Goal: Obtain resource: Download file/media

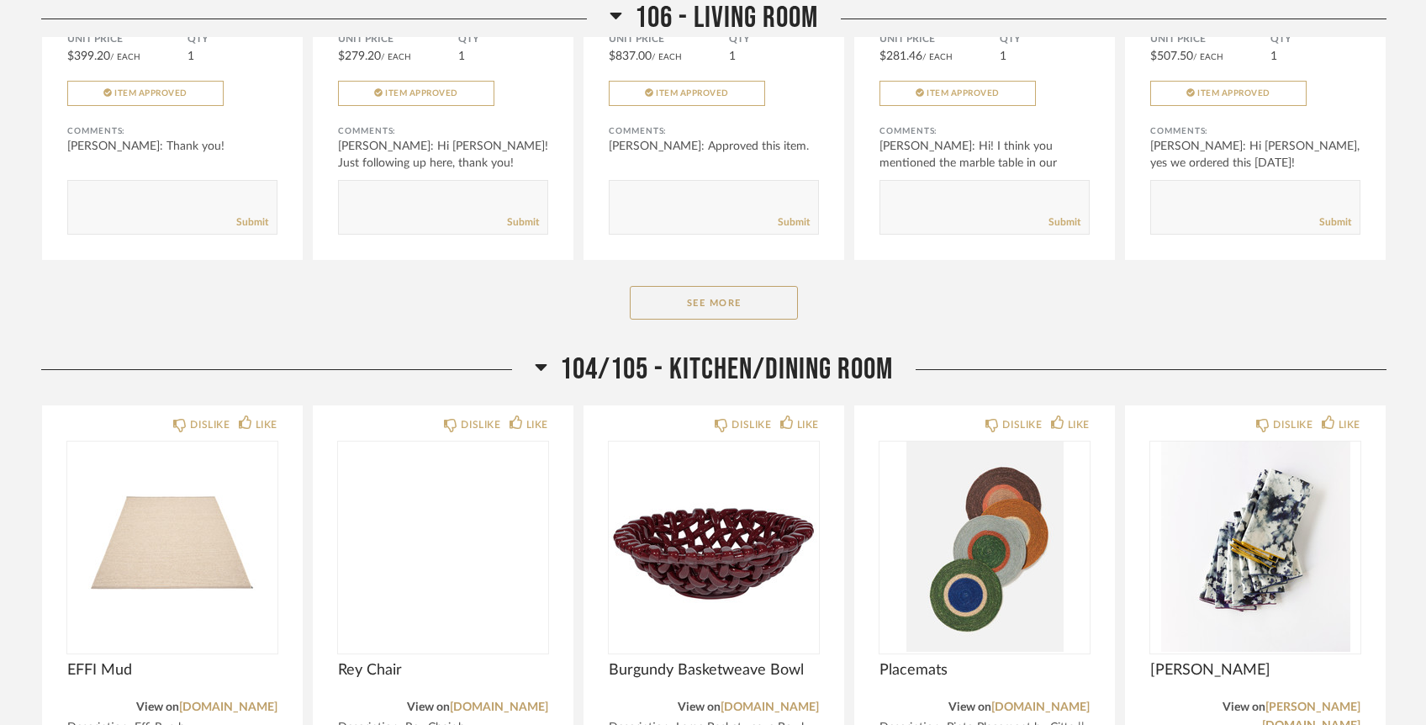
scroll to position [2977, 0]
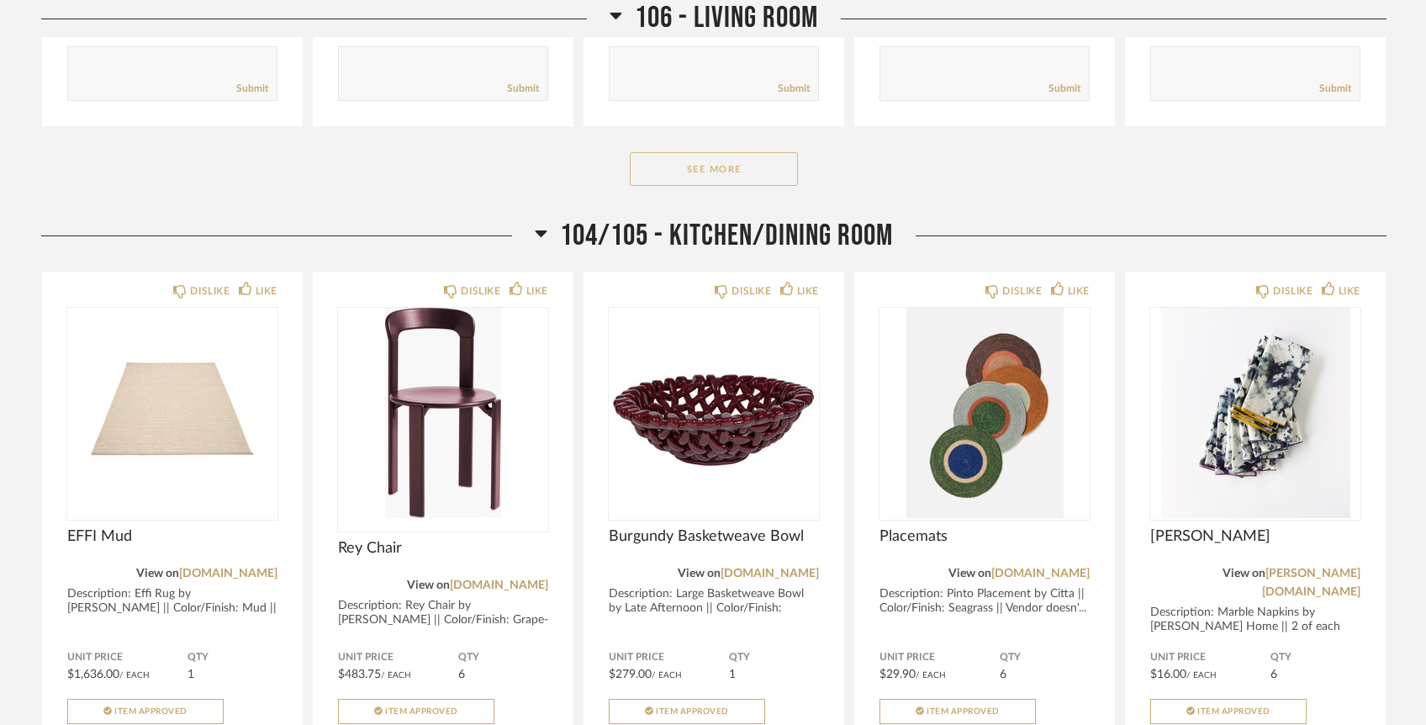
click at [761, 152] on button "See More" at bounding box center [714, 169] width 168 height 34
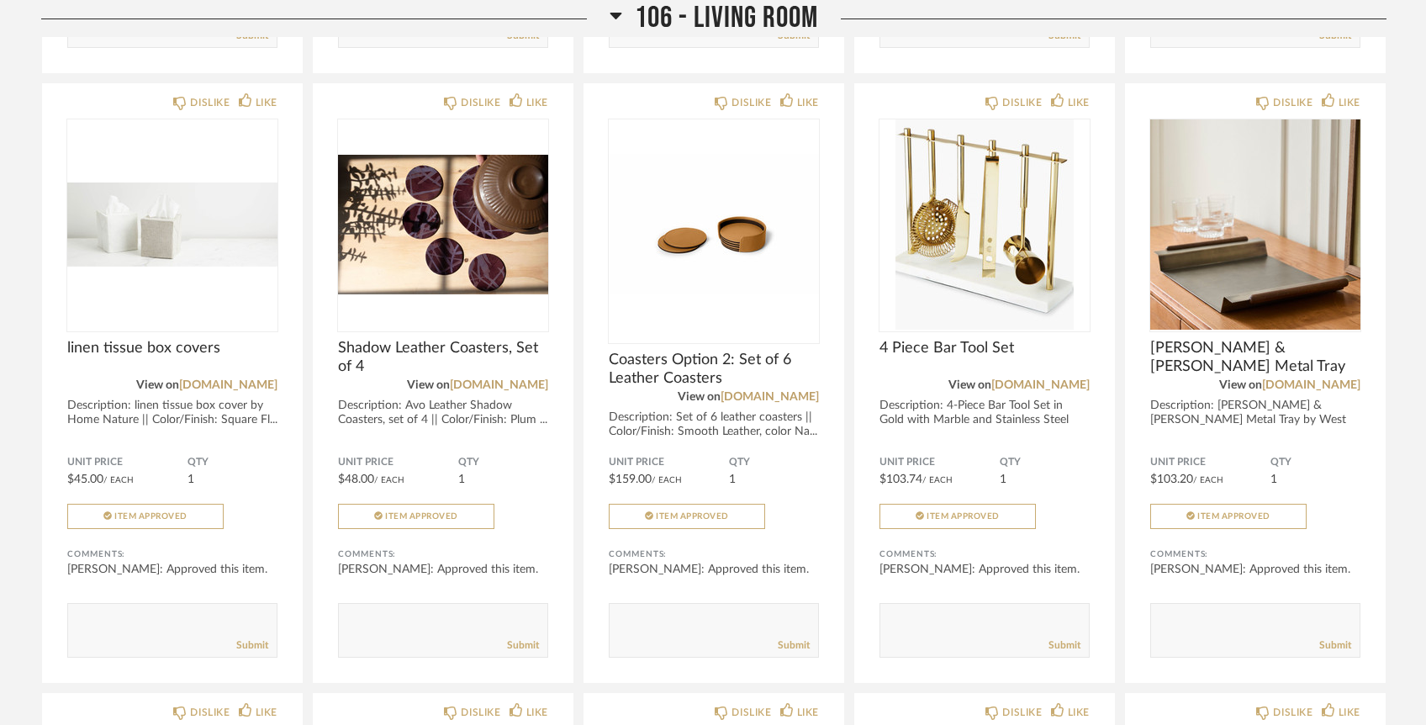
scroll to position [3032, 0]
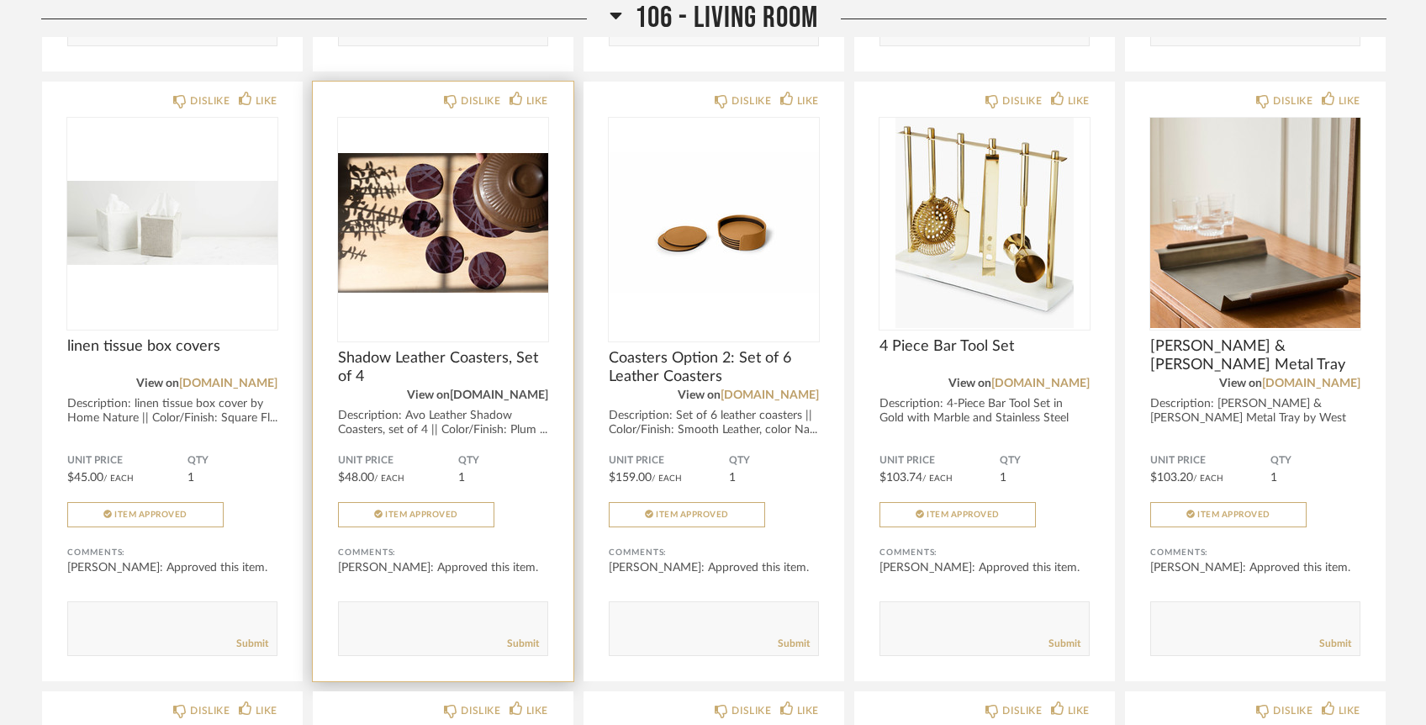
click at [510, 389] on link "[DOMAIN_NAME]" at bounding box center [499, 395] width 98 height 12
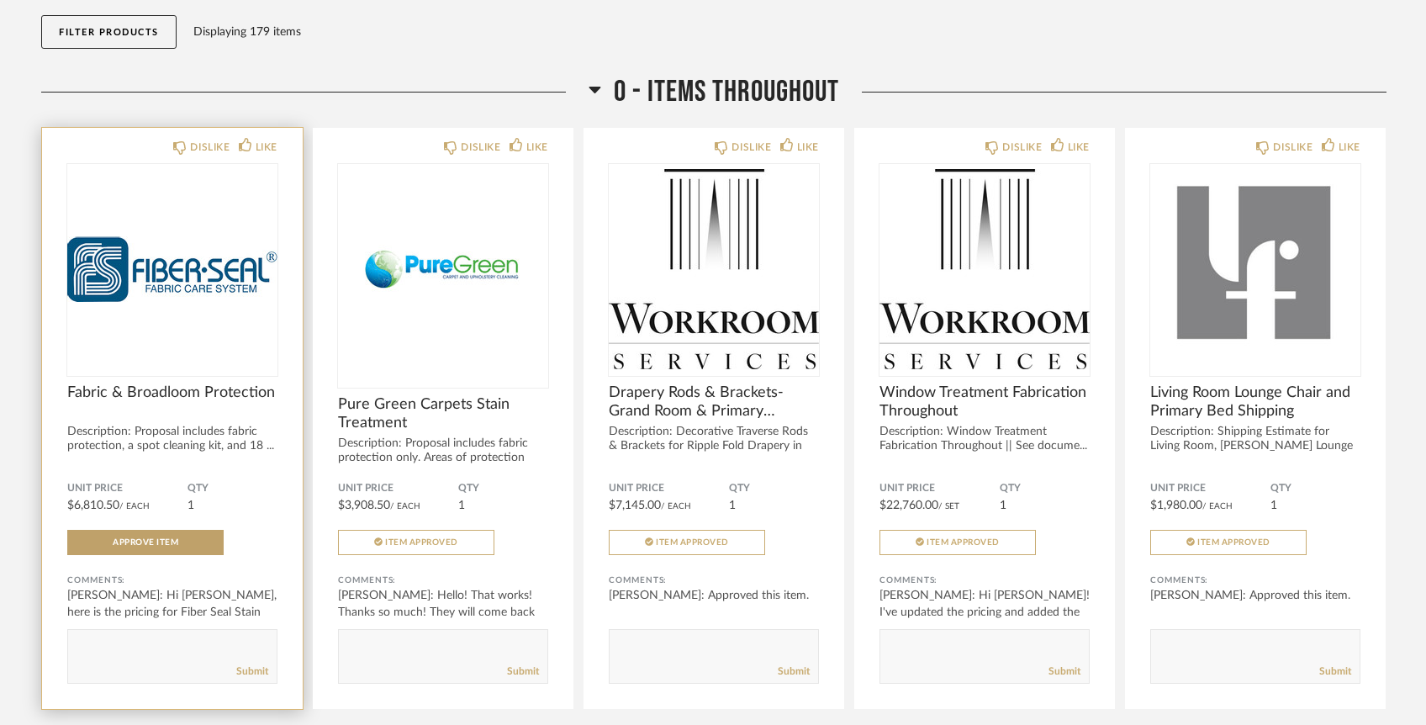
scroll to position [0, 0]
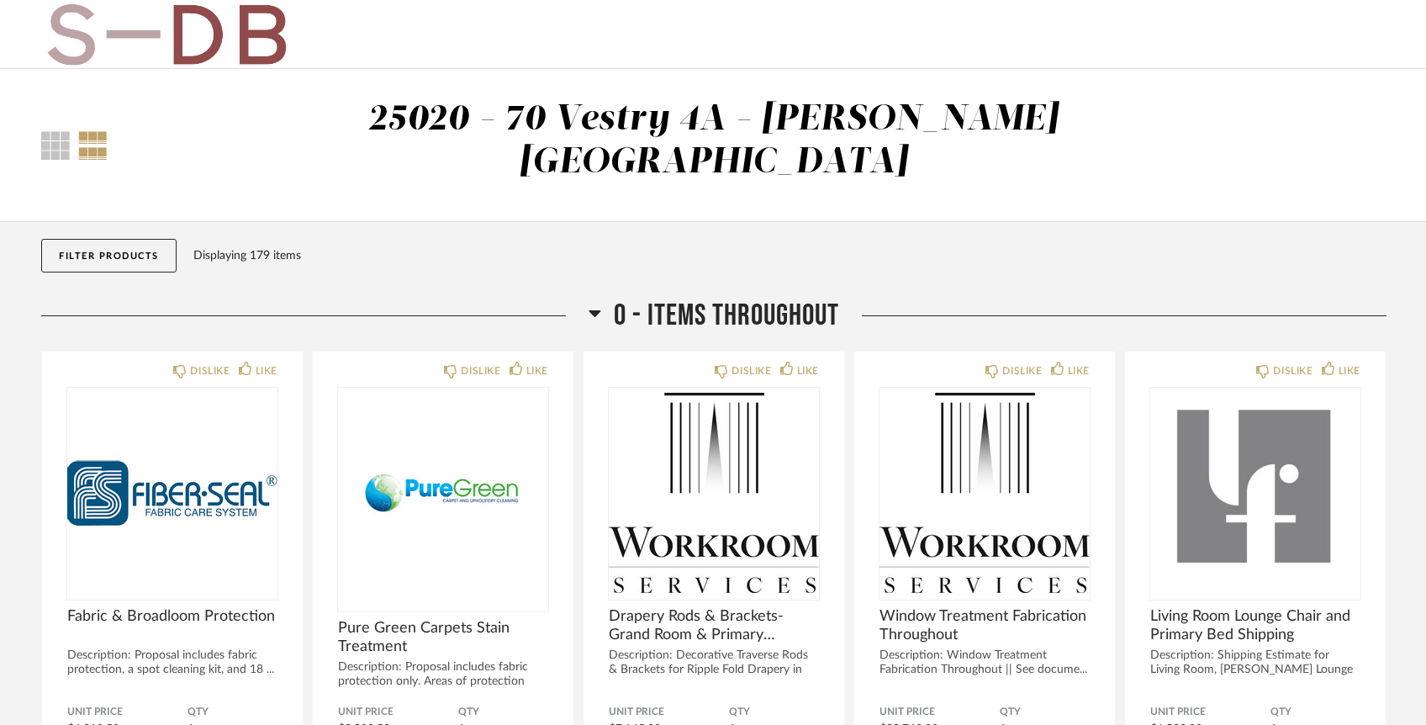
click at [119, 239] on button "Filter Products" at bounding box center [108, 256] width 135 height 34
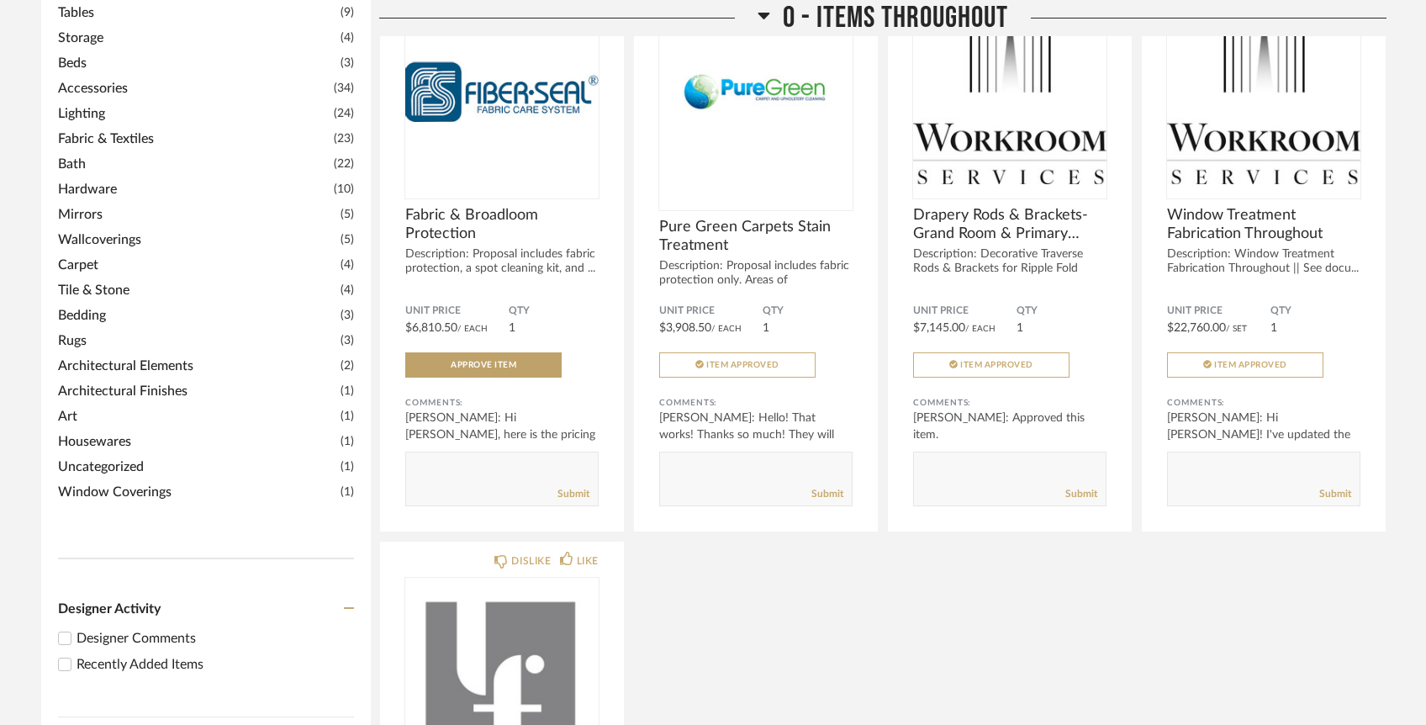
scroll to position [432, 0]
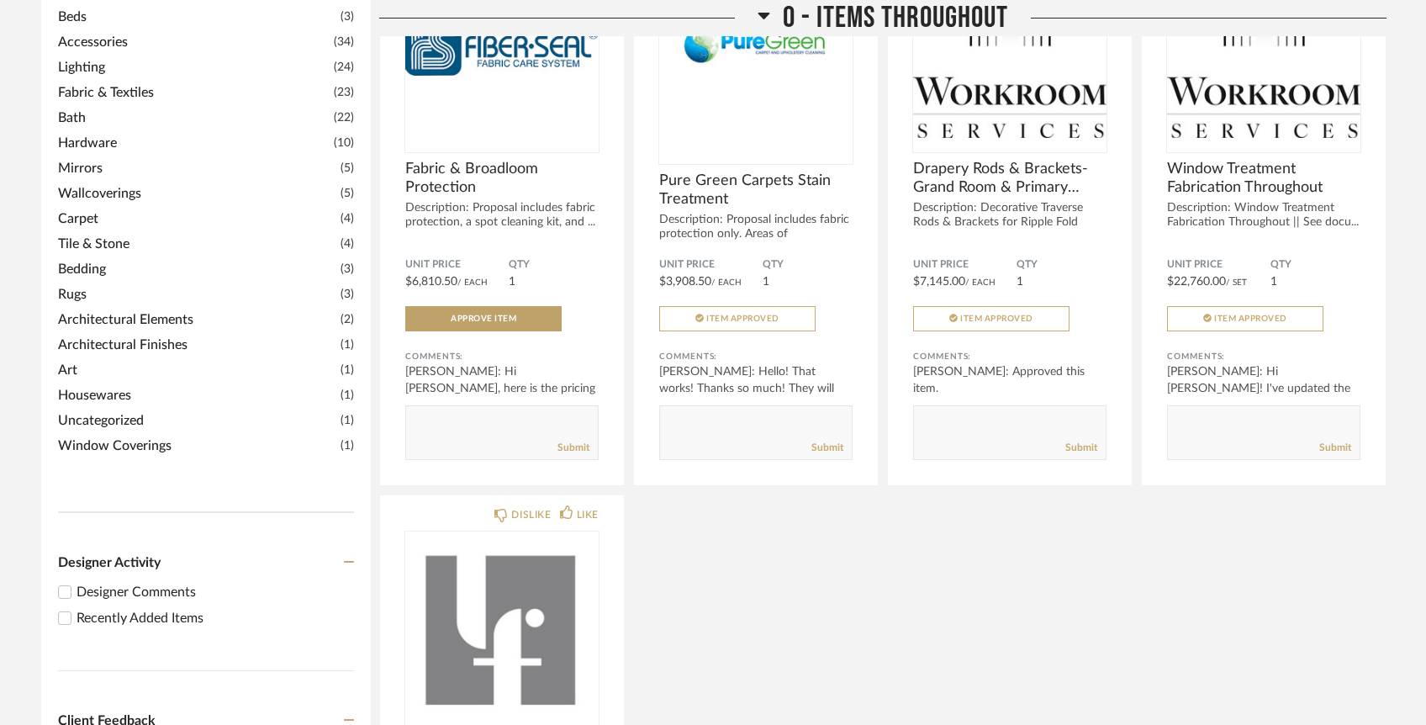
click at [123, 608] on div "Recently Added Items" at bounding box center [216, 618] width 278 height 20
click at [75, 608] on input "Recently Added Items" at bounding box center [65, 618] width 20 height 20
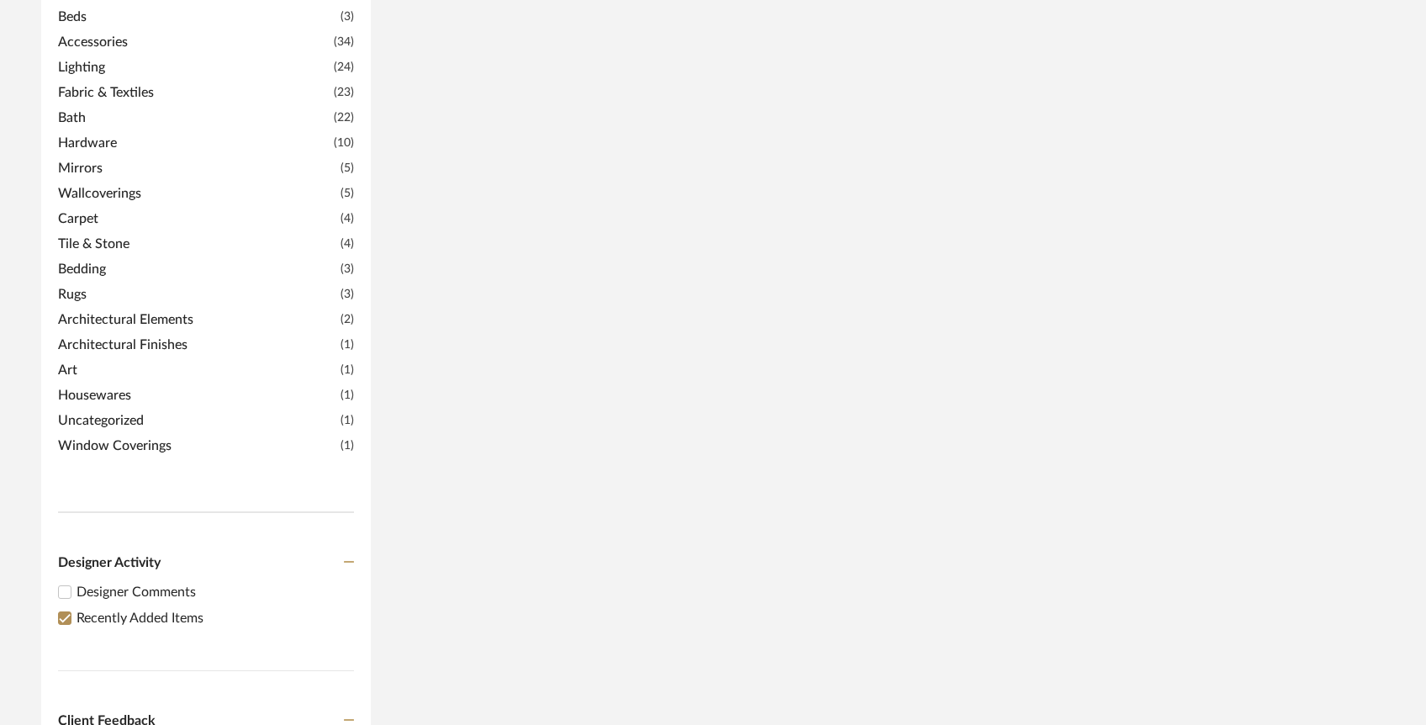
scroll to position [0, 0]
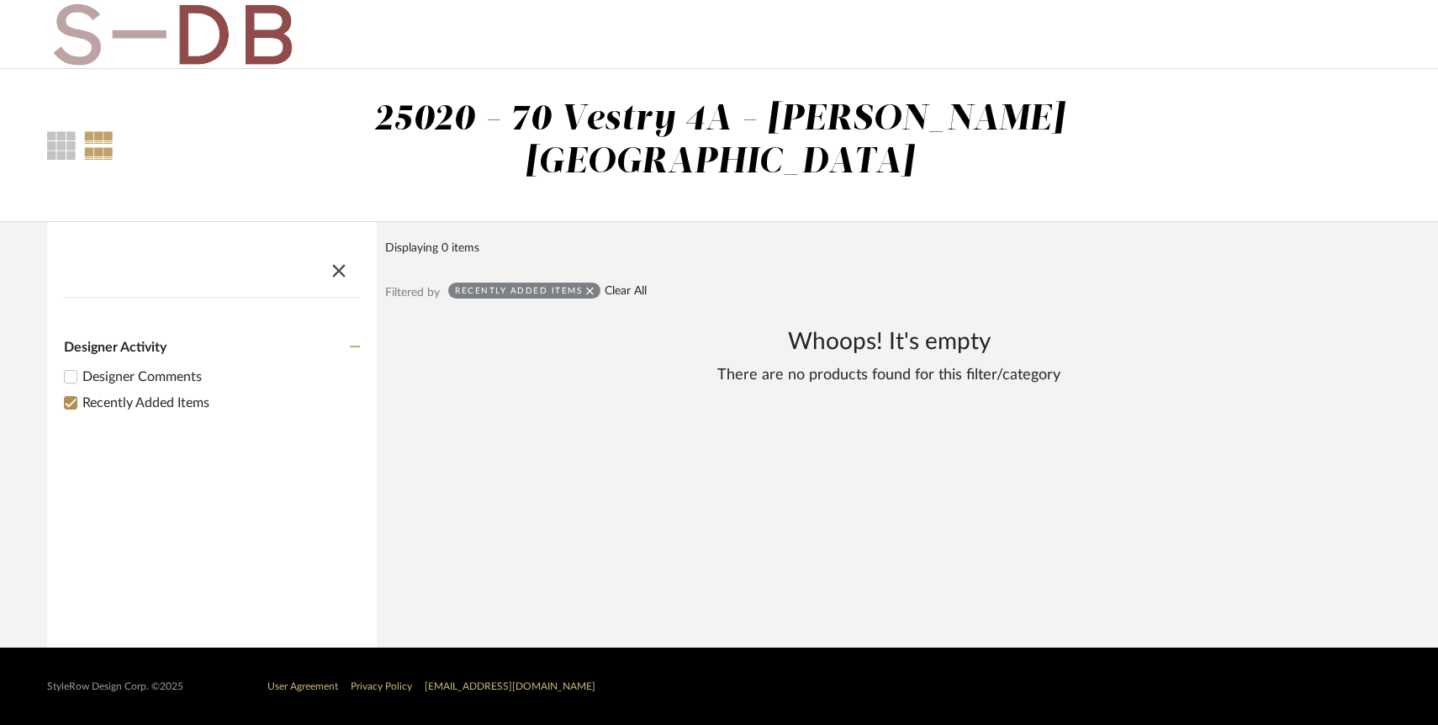
click at [616, 284] on link "Clear All" at bounding box center [626, 291] width 42 height 14
checkbox input "false"
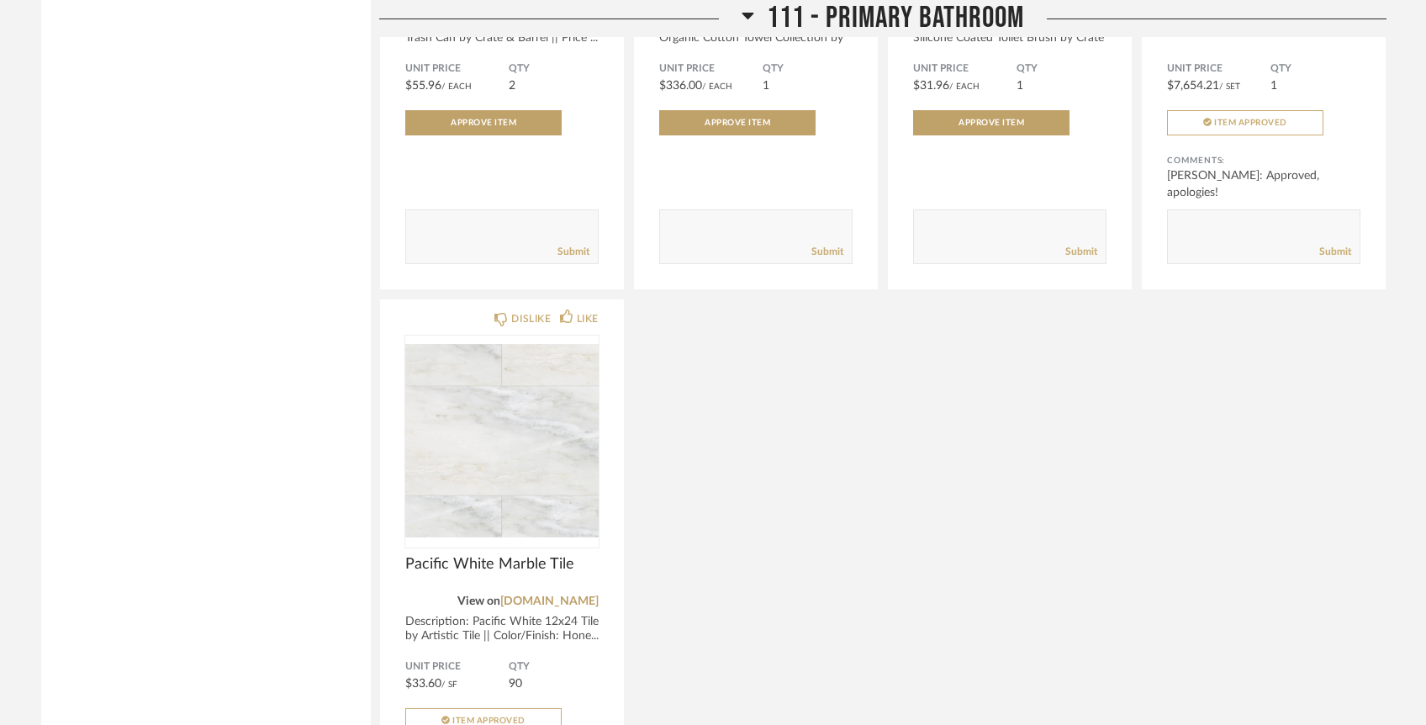
scroll to position [13296, 0]
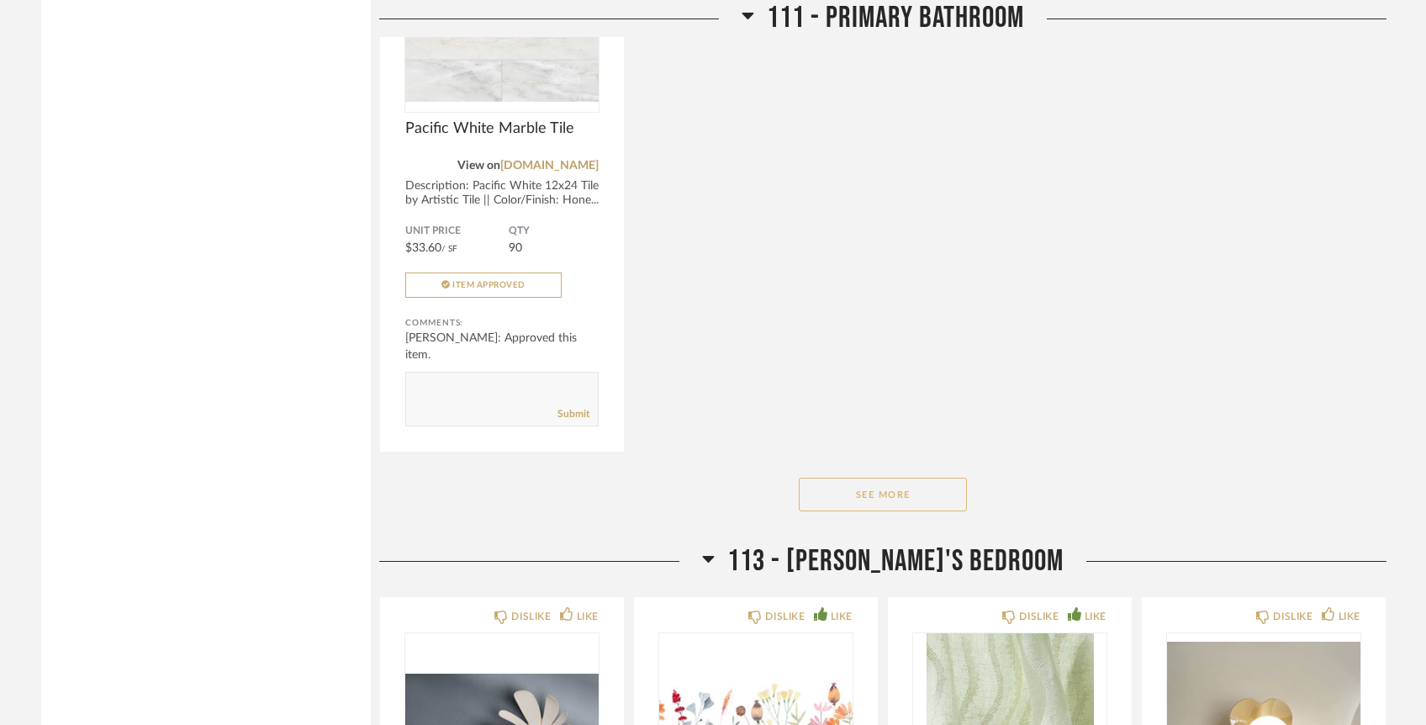
click at [907, 478] on button "See More" at bounding box center [883, 495] width 168 height 34
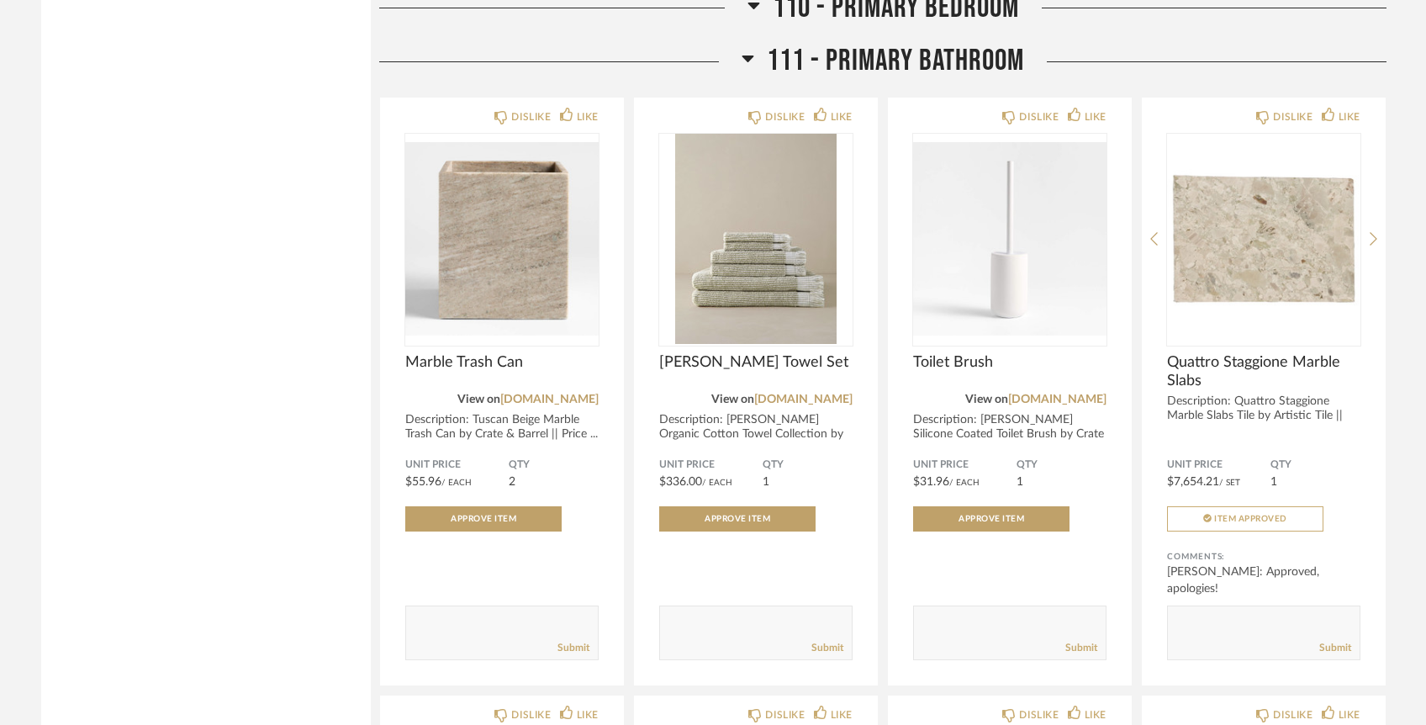
scroll to position [12378, 0]
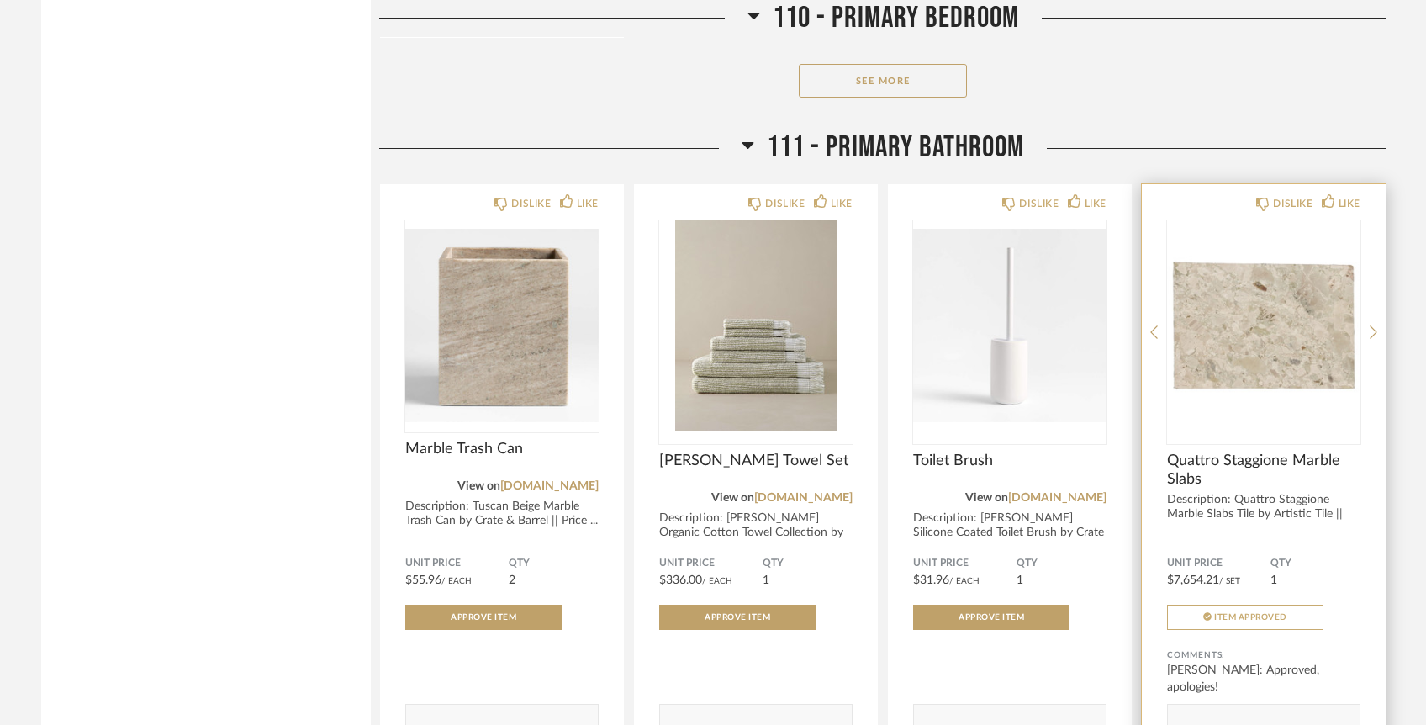
click at [0, 0] on img at bounding box center [0, 0] width 0 height 0
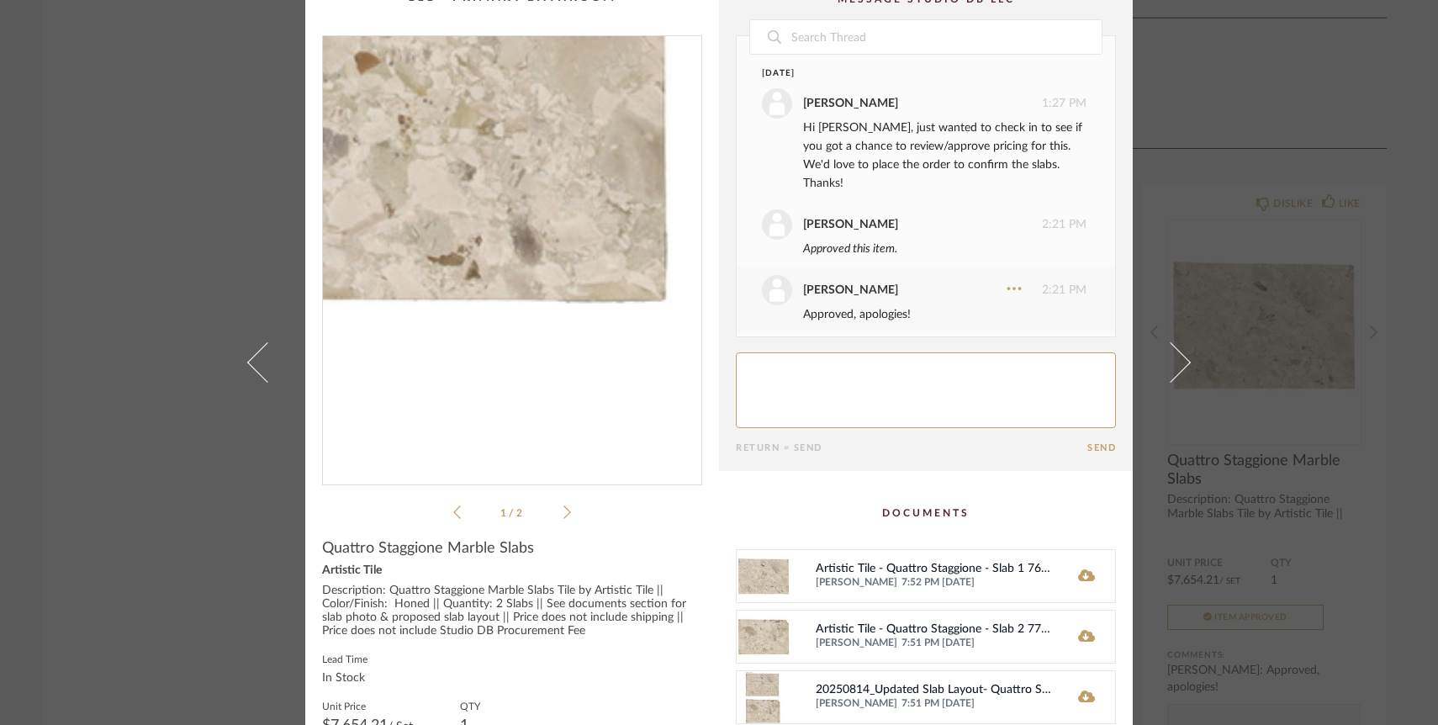
scroll to position [150, 0]
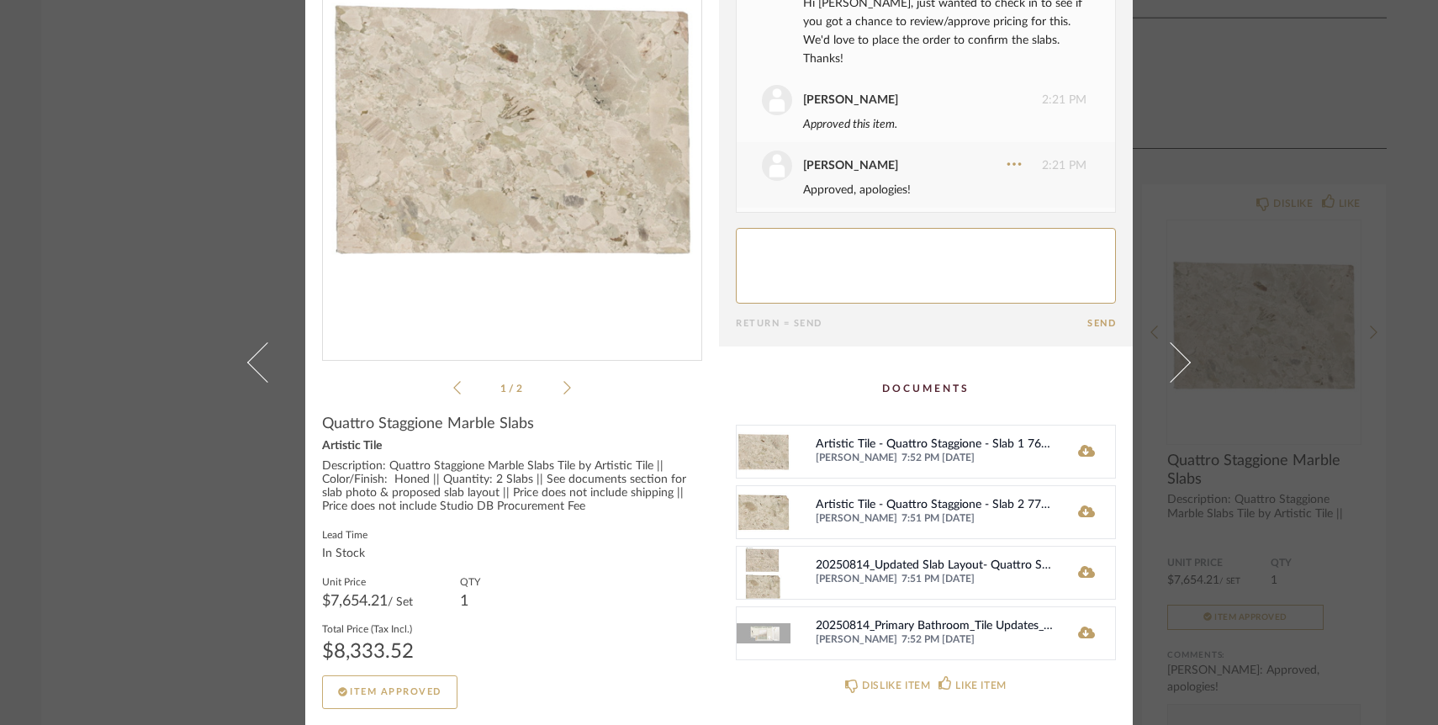
click at [755, 568] on img at bounding box center [764, 573] width 54 height 52
click at [769, 639] on img at bounding box center [764, 633] width 54 height 52
click at [1084, 632] on icon at bounding box center [1086, 633] width 17 height 12
click at [756, 505] on img at bounding box center [764, 512] width 54 height 52
click at [1084, 566] on fa-icon at bounding box center [1086, 572] width 17 height 13
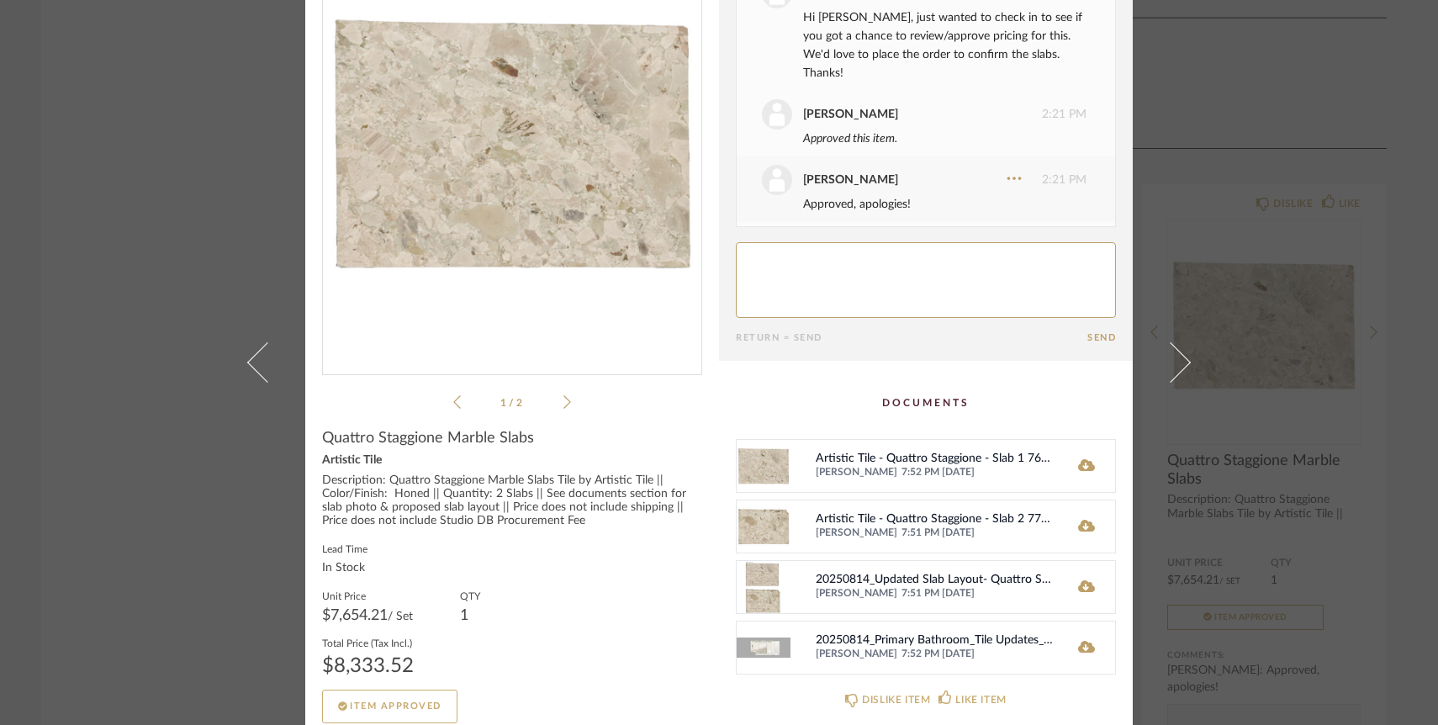
scroll to position [135, 0]
click at [755, 643] on img at bounding box center [764, 648] width 54 height 52
click at [762, 651] on img at bounding box center [764, 648] width 54 height 52
click at [1081, 643] on icon at bounding box center [1086, 648] width 17 height 12
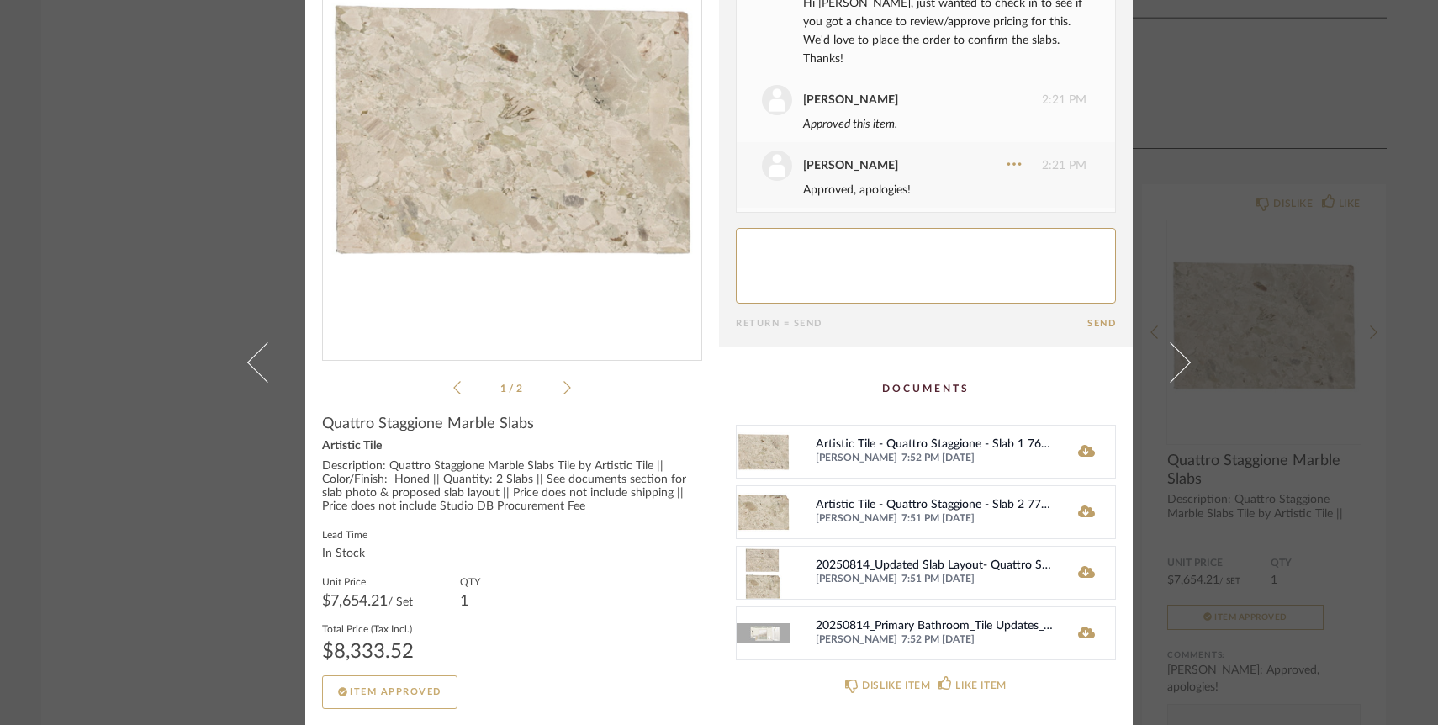
scroll to position [0, 0]
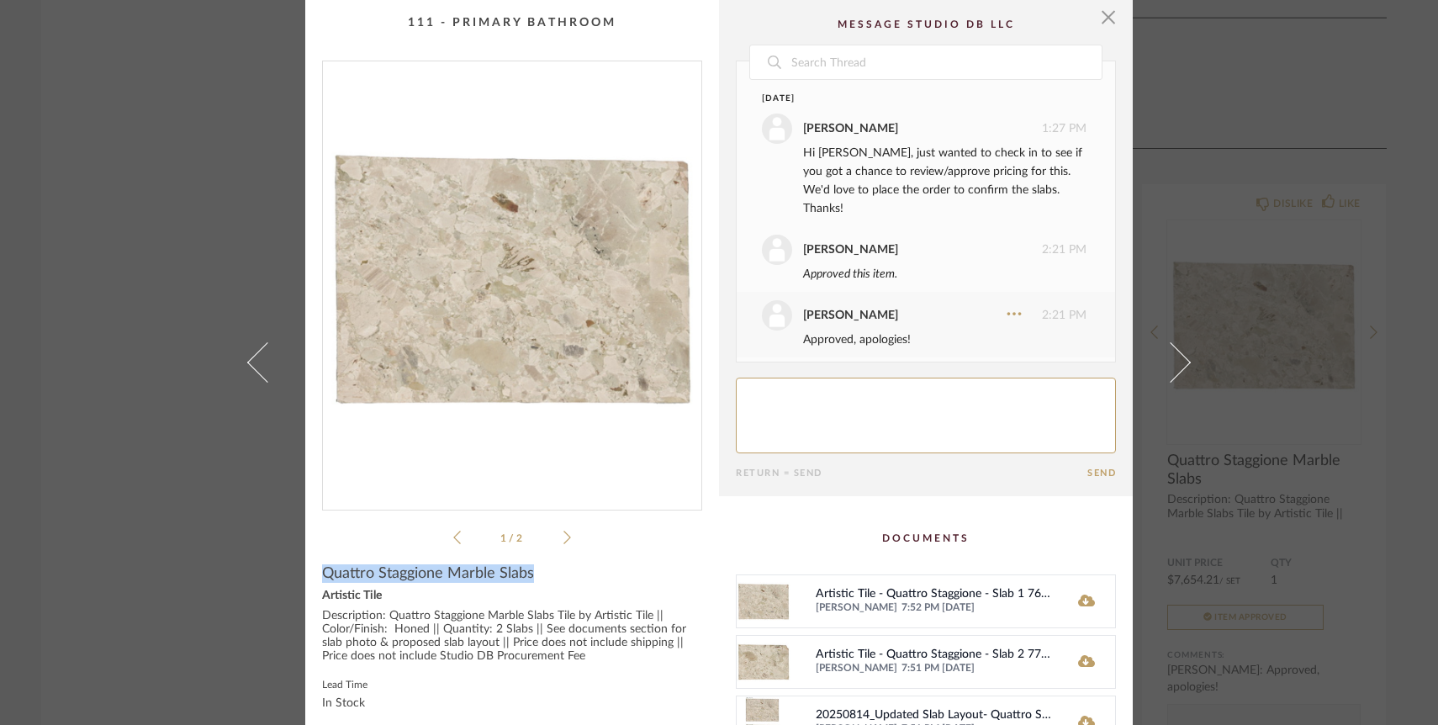
drag, startPoint x: 317, startPoint y: 574, endPoint x: 534, endPoint y: 575, distance: 217.0
click at [534, 575] on div "Quattro Staggione Marble Slabs" at bounding box center [512, 573] width 380 height 19
copy span "Quattro Staggione Marble Slabs"
